Goal: Task Accomplishment & Management: Complete application form

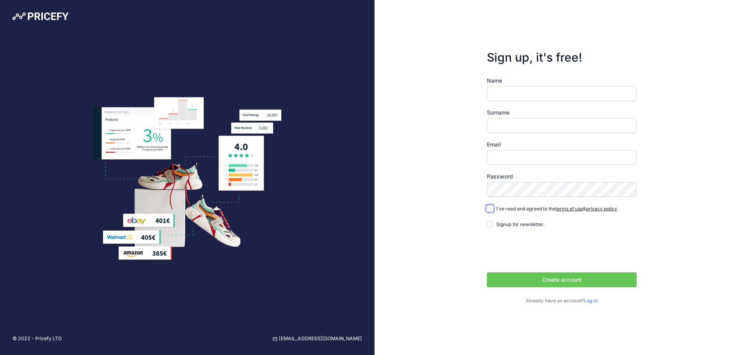
click at [489, 209] on input "I've read and agreed to the terms of use & privacy policy" at bounding box center [490, 208] width 6 height 6
checkbox input "true"
click at [521, 92] on input "Name" at bounding box center [562, 93] width 150 height 15
click at [503, 97] on input "Name" at bounding box center [562, 93] width 150 height 15
type input "Viviam"
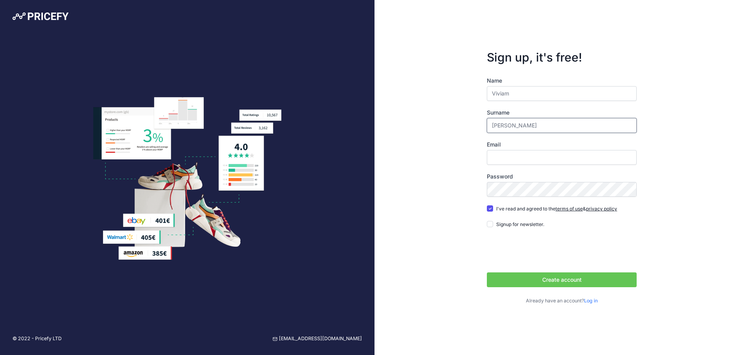
type input "[PERSON_NAME]"
type input "[EMAIL_ADDRESS][DOMAIN_NAME]"
click at [522, 276] on button "Create account" at bounding box center [562, 280] width 150 height 15
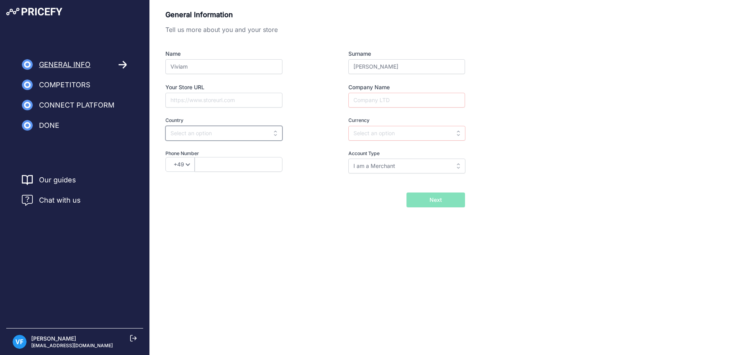
click at [226, 136] on input "text" at bounding box center [223, 133] width 117 height 15
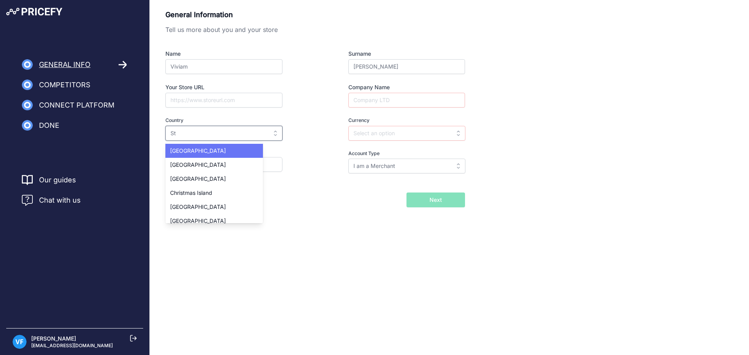
type input "S"
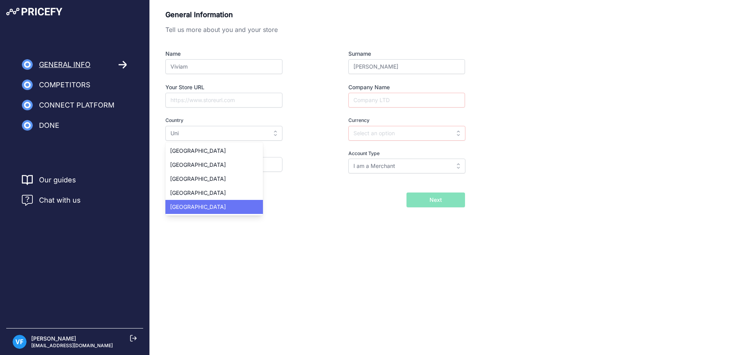
click at [205, 211] on div "United States" at bounding box center [213, 207] width 97 height 14
type input "United States"
type input "USD"
select select "1"
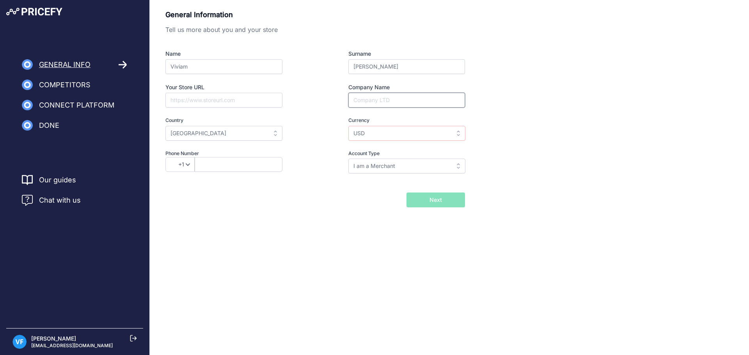
click at [395, 102] on input "Company Name" at bounding box center [406, 100] width 117 height 15
type input "Luxebay Store"
click at [321, 140] on div "Currency Select currency AED ALL AMD ANG AOA AQD ARS AUD AWG AZN BAM USD" at bounding box center [392, 129] width 145 height 24
click at [380, 128] on input "USD" at bounding box center [406, 133] width 117 height 15
click at [388, 149] on div "USD" at bounding box center [396, 151] width 97 height 14
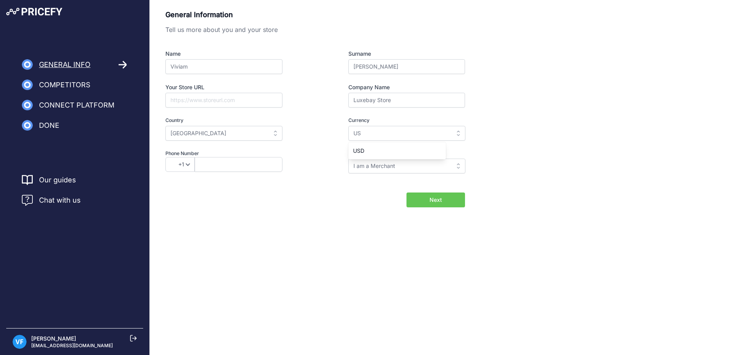
type input "USD"
click at [310, 143] on div "Name Viviam Surname Farias Your Store URL Company Name Luxebay Store Country Se…" at bounding box center [314, 112] width 299 height 124
click at [415, 168] on input "I am a Merchant" at bounding box center [406, 166] width 117 height 15
click at [416, 168] on input "text" at bounding box center [406, 166] width 117 height 15
type input "I am a Merchant"
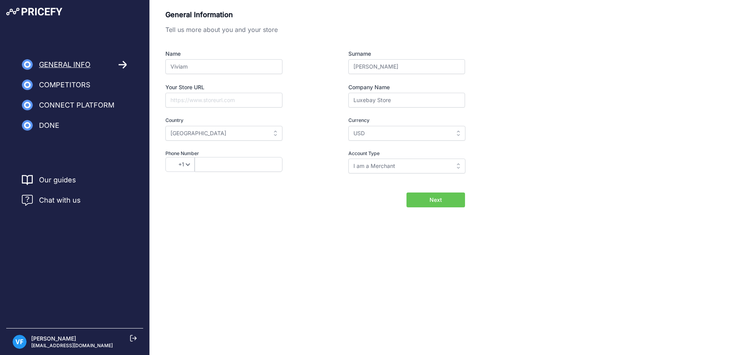
click at [528, 175] on div "General Information Tell us more about you and your store Name Viviam Surname F…" at bounding box center [449, 108] width 568 height 198
click at [446, 197] on button "Next" at bounding box center [435, 200] width 58 height 15
click at [253, 164] on input "text" at bounding box center [239, 164] width 88 height 15
type input "(786) 414-1979"
click at [311, 217] on div "General Information Tell us more about you and your store Name Viviam Surname F…" at bounding box center [449, 121] width 599 height 242
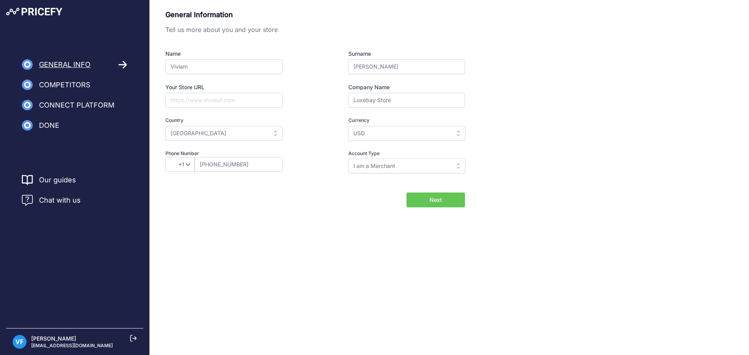
click at [423, 198] on button "Next" at bounding box center [435, 200] width 58 height 15
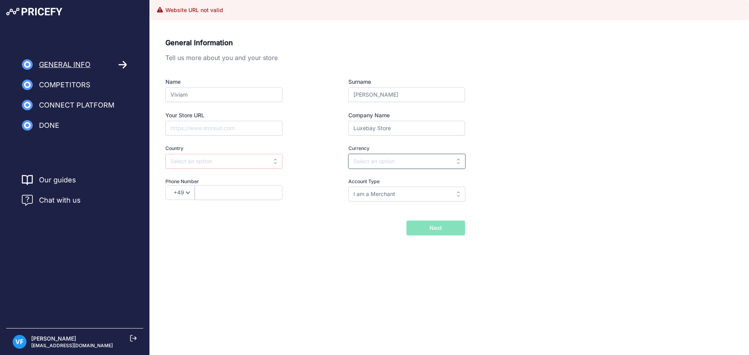
click at [352, 162] on input "text" at bounding box center [406, 161] width 117 height 15
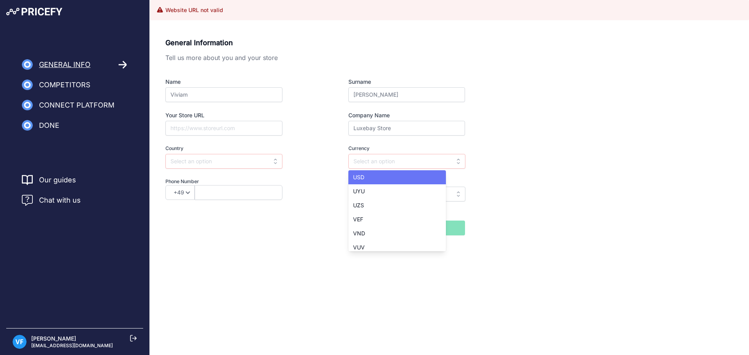
click at [371, 179] on div "USD" at bounding box center [396, 177] width 97 height 14
type input "USD"
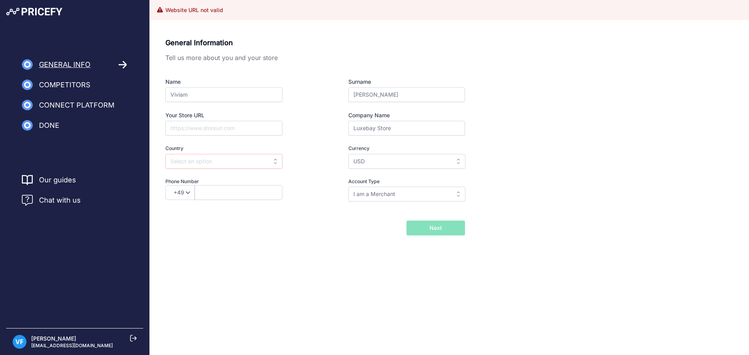
scroll to position [0, 0]
click at [229, 163] on input "text" at bounding box center [223, 161] width 117 height 15
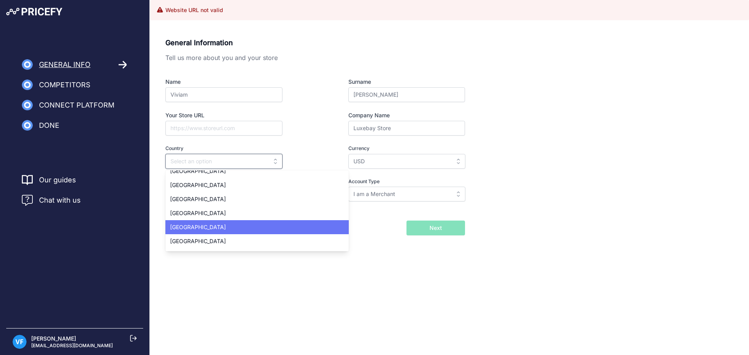
scroll to position [3191, 0]
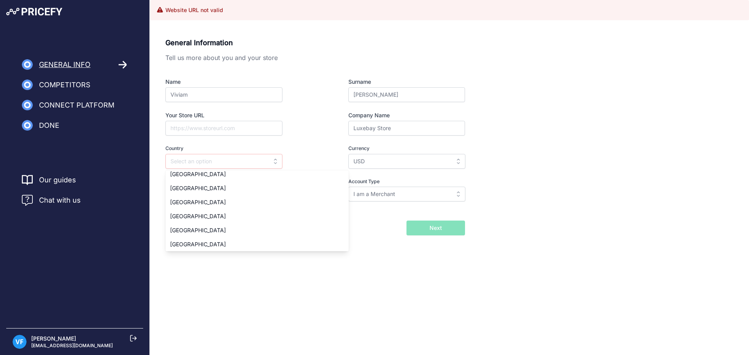
drag, startPoint x: 233, startPoint y: 215, endPoint x: 240, endPoint y: 217, distance: 7.8
click at [233, 216] on div "[GEOGRAPHIC_DATA]" at bounding box center [256, 216] width 183 height 14
type input "[GEOGRAPHIC_DATA]"
select select "1"
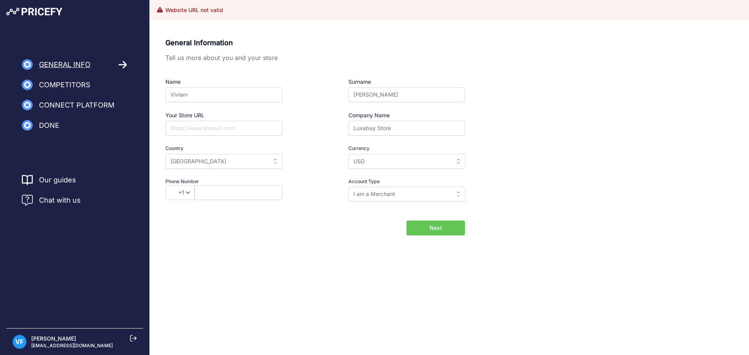
click at [303, 195] on div "+49 +43 +32 +1 +86 +34 +358 +33 +30 +39 +81 +352 +31 +48 +351 +420 +44 +46 +41 …" at bounding box center [237, 192] width 145 height 15
click at [239, 191] on input "text" at bounding box center [239, 192] width 88 height 15
type input "[PHONE_NUMBER]"
click at [325, 241] on div "General Information Tell us more about you and your store Name [GEOGRAPHIC_DATA…" at bounding box center [449, 149] width 599 height 242
click at [241, 128] on input "Your Store URL" at bounding box center [223, 128] width 117 height 15
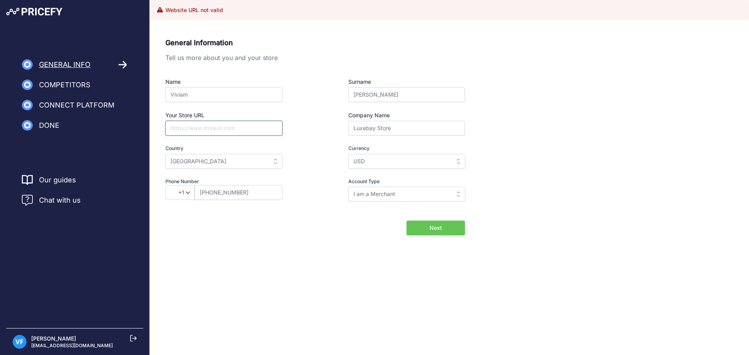
click at [231, 129] on input "Your Store URL" at bounding box center [223, 128] width 117 height 15
paste input "https://www.amazon.com/s?me=A3GM01BOQ9HBHZ&marketplaceID=ATVPDKIKX0DER"
type input "https://www.amazon.com/s?me=A3GM01BOQ9HBHZ&marketplaceID=ATVPDKIKX0DER"
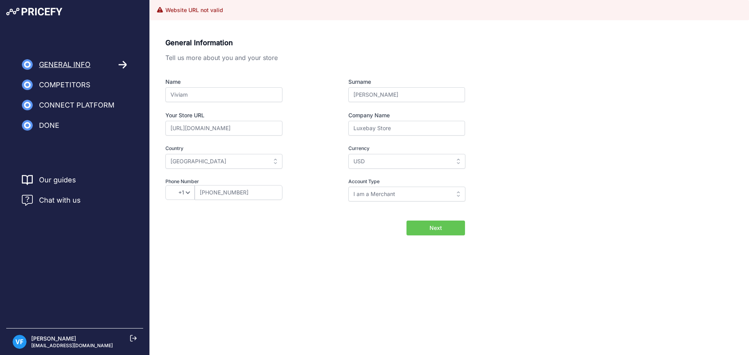
drag, startPoint x: 304, startPoint y: 204, endPoint x: 308, endPoint y: 204, distance: 4.4
click at [305, 205] on div "General Information Tell us more about you and your store Name Viviam Surname F…" at bounding box center [314, 124] width 299 height 175
click at [424, 229] on button "Next" at bounding box center [435, 228] width 58 height 15
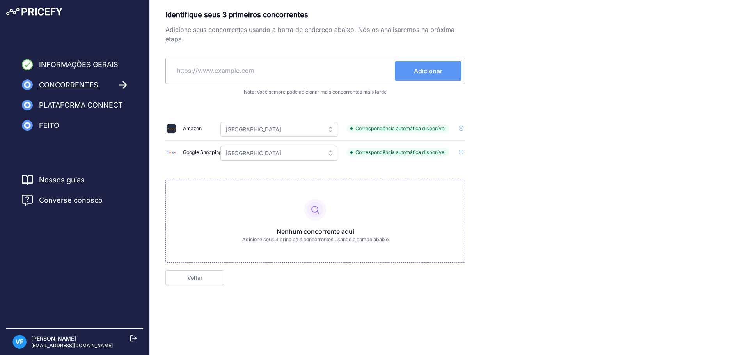
click at [523, 98] on div "Identifique seus 3 primeiros concorrentes Adicione seus concorrentes usando a b…" at bounding box center [449, 147] width 568 height 276
click at [462, 129] on icon at bounding box center [461, 128] width 5 height 5
click at [462, 126] on icon at bounding box center [461, 128] width 5 height 5
click at [461, 154] on span "Adicionar" at bounding box center [473, 152] width 28 height 7
click at [353, 213] on div "Nenhum concorrente aqui Adicione seus 3 principais concorrentes usando o campo …" at bounding box center [314, 221] width 299 height 83
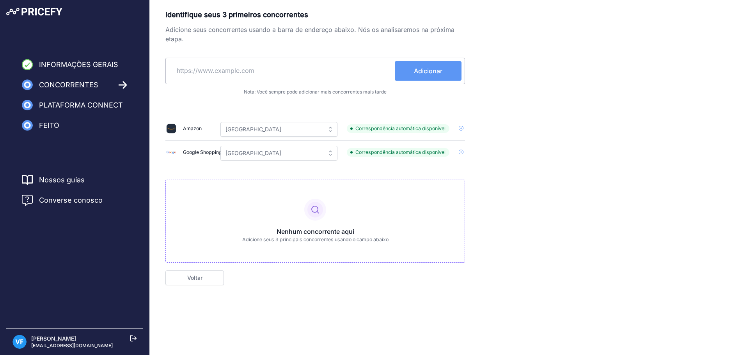
click at [317, 219] on icon at bounding box center [315, 209] width 19 height 19
click at [308, 75] on input "text" at bounding box center [282, 70] width 226 height 19
click at [321, 129] on input "[GEOGRAPHIC_DATA]" at bounding box center [278, 129] width 117 height 15
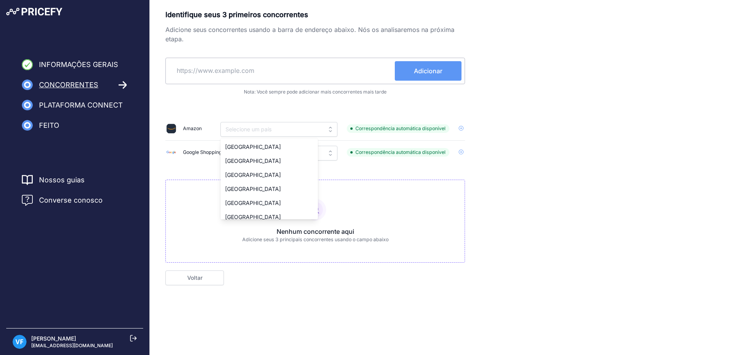
click at [345, 96] on div "Identifique seus 3 primeiros concorrentes Adicione seus concorrentes usando a b…" at bounding box center [314, 135] width 299 height 253
type input "United States"
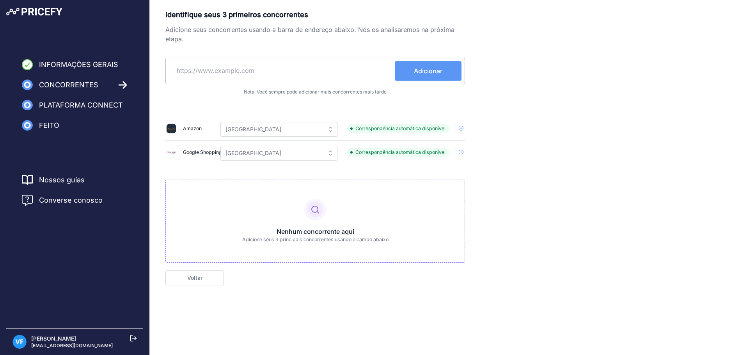
click at [305, 73] on input "text" at bounding box center [282, 70] width 226 height 19
click at [232, 47] on div "Identifique seus 3 primeiros concorrentes Adicione seus concorrentes usando a b…" at bounding box center [314, 135] width 299 height 253
click at [305, 111] on div "Identifique seus 3 primeiros concorrentes Adicione seus concorrentes usando a b…" at bounding box center [314, 135] width 299 height 253
click at [67, 106] on font "Plataforma Connect" at bounding box center [81, 105] width 84 height 8
click at [93, 88] on font "Concorrentes" at bounding box center [68, 85] width 59 height 8
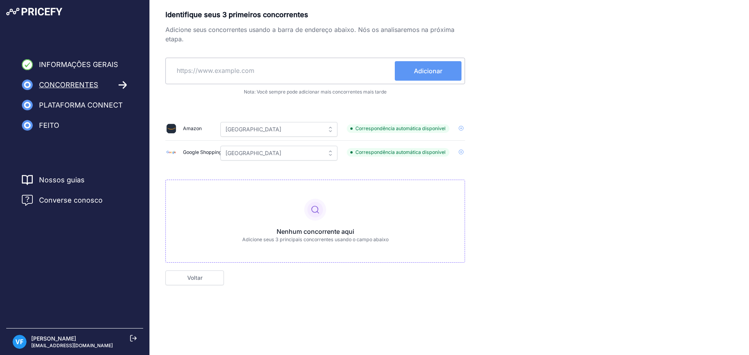
click at [123, 84] on icon at bounding box center [123, 85] width 9 height 9
click at [397, 70] on button "Adicionar" at bounding box center [428, 70] width 67 height 19
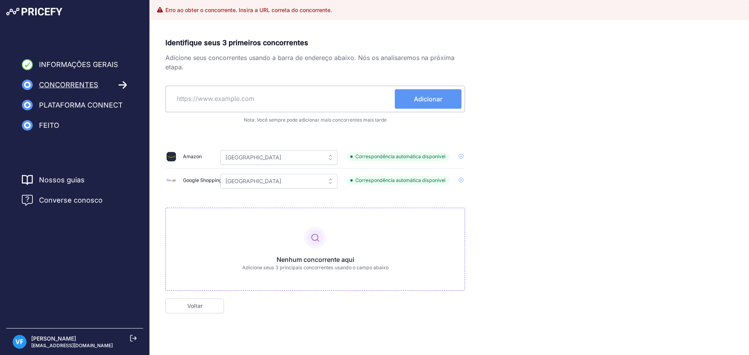
click at [203, 313] on link "Voltar" at bounding box center [194, 306] width 58 height 15
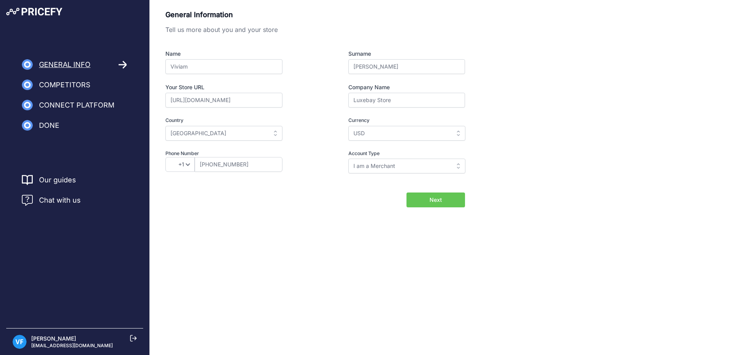
click at [431, 200] on span "Next" at bounding box center [435, 200] width 12 height 8
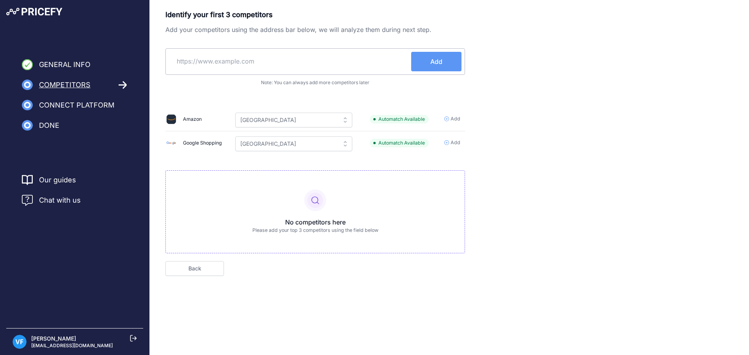
click at [307, 207] on div "No competitors here Please add your top 3 competitors using the field below" at bounding box center [314, 211] width 299 height 83
click at [459, 120] on span "Add" at bounding box center [455, 118] width 10 height 7
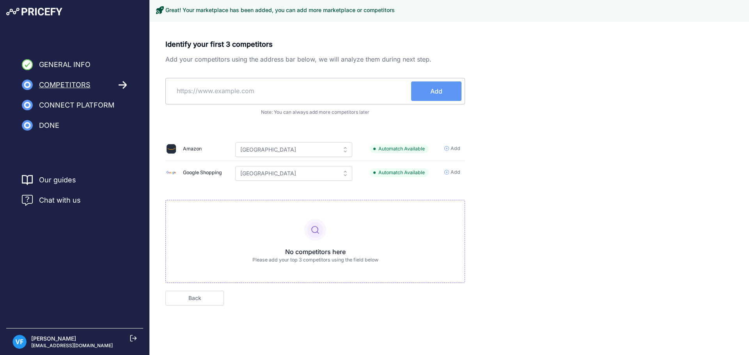
click at [457, 172] on div "Identify your first 3 competitors Add your competitors using the address bar be…" at bounding box center [314, 161] width 299 height 244
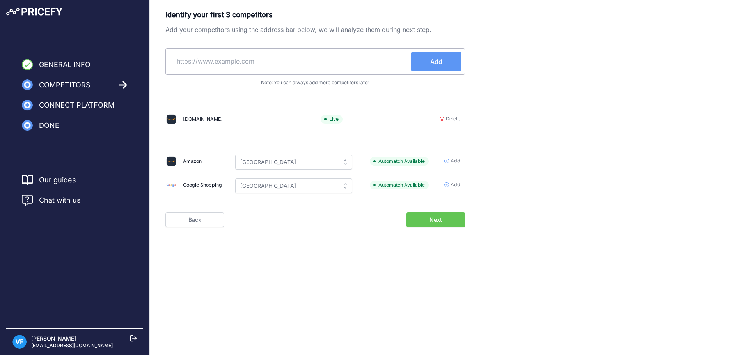
click at [436, 221] on span "Next" at bounding box center [435, 220] width 12 height 8
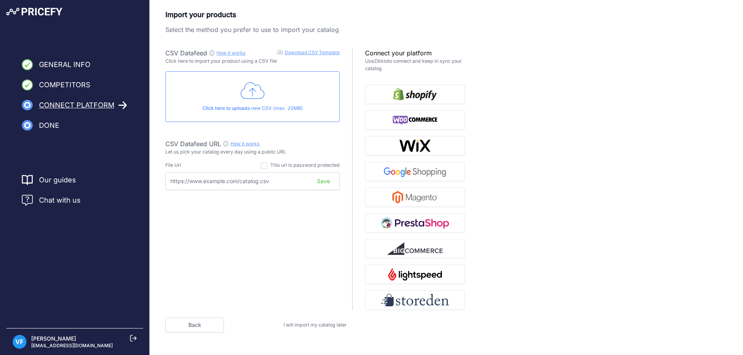
click at [259, 94] on icon at bounding box center [253, 90] width 24 height 19
click at [275, 181] on input "text" at bounding box center [252, 181] width 174 height 18
click at [221, 161] on div "CSV Datafeed How it works Download CSV Template Check guide for CSV Datafeed Cl…" at bounding box center [258, 179] width 187 height 262
click at [133, 340] on icon at bounding box center [133, 338] width 7 height 7
